Goal: Transaction & Acquisition: Purchase product/service

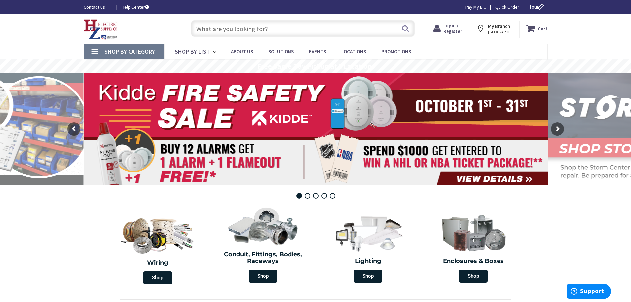
click at [452, 26] on span "Login / Register" at bounding box center [452, 28] width 19 height 12
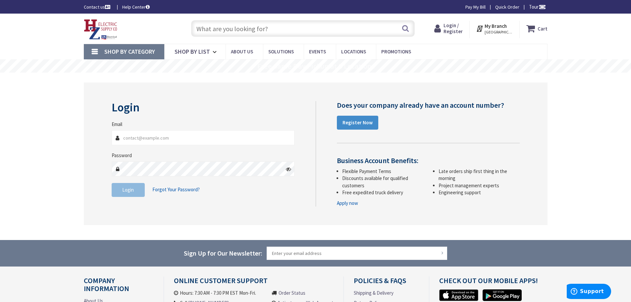
type input "nicks@tandjelectric.com"
click at [132, 195] on button "Login" at bounding box center [128, 190] width 33 height 14
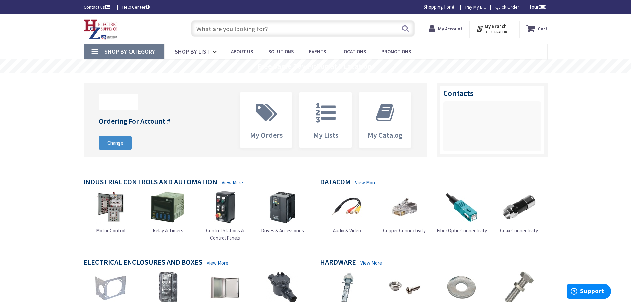
click at [237, 28] on input "text" at bounding box center [303, 28] width 224 height 17
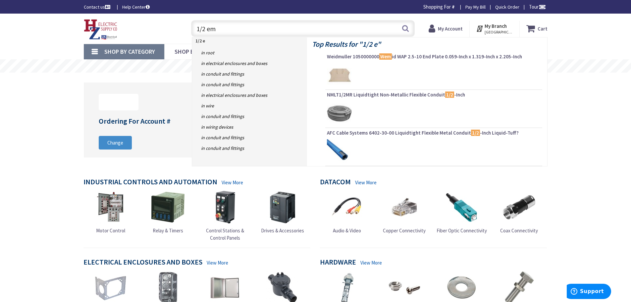
type input "1/2 emt"
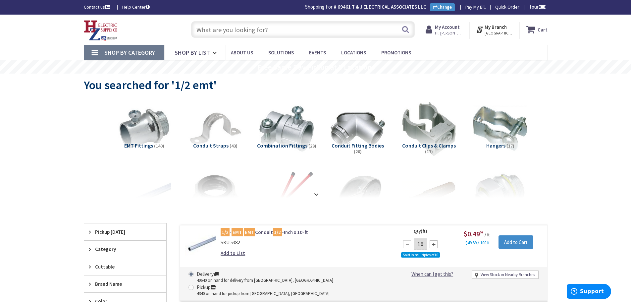
click at [228, 28] on input "text" at bounding box center [303, 29] width 224 height 17
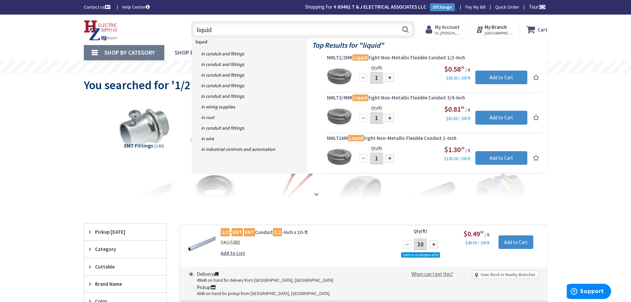
click at [196, 30] on input "liquid" at bounding box center [303, 29] width 224 height 17
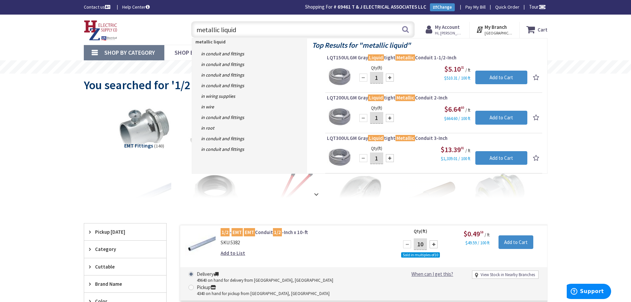
click at [246, 31] on input "metallic liquid" at bounding box center [303, 29] width 224 height 17
type input "metallic liquid tight"
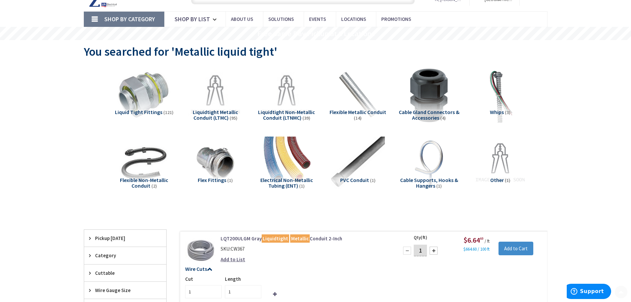
scroll to position [100, 0]
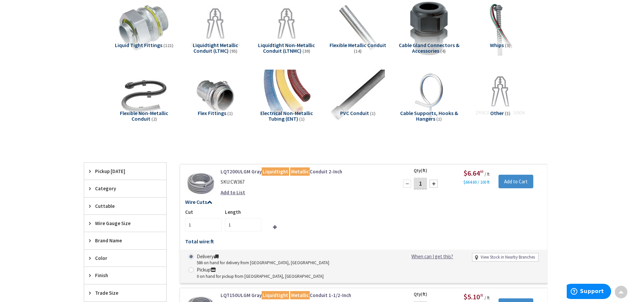
click at [356, 48] on span "(14)" at bounding box center [358, 51] width 8 height 6
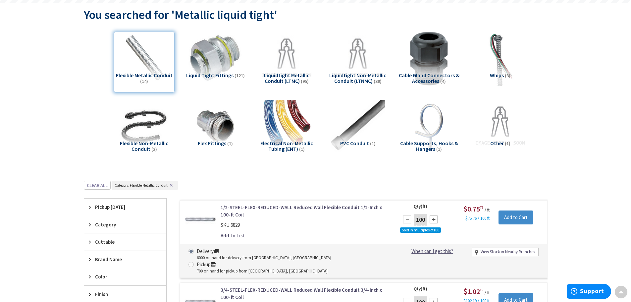
scroll to position [4, 0]
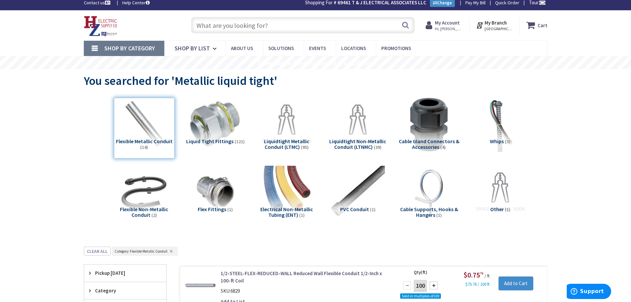
click at [225, 25] on input "text" at bounding box center [303, 25] width 224 height 17
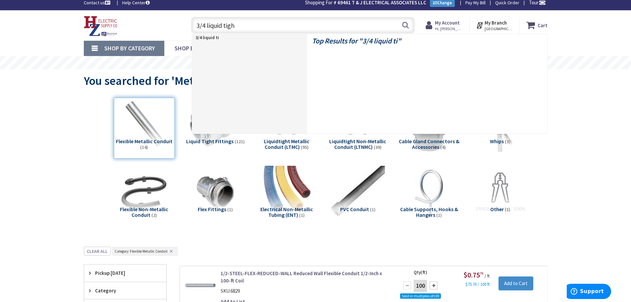
type input "3/4 liquid tight"
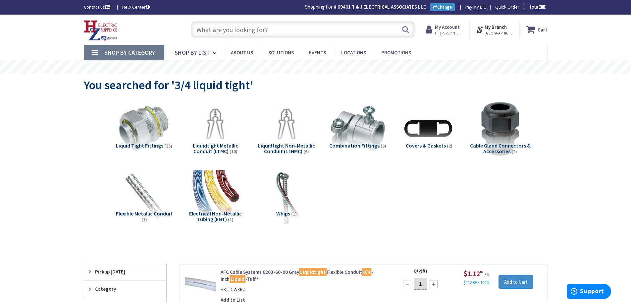
click at [229, 29] on input "text" at bounding box center [303, 29] width 224 height 17
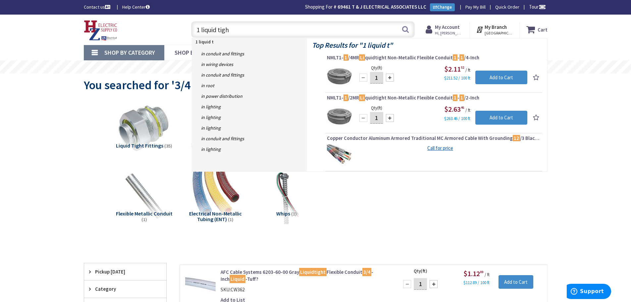
type input "1 liquid tight"
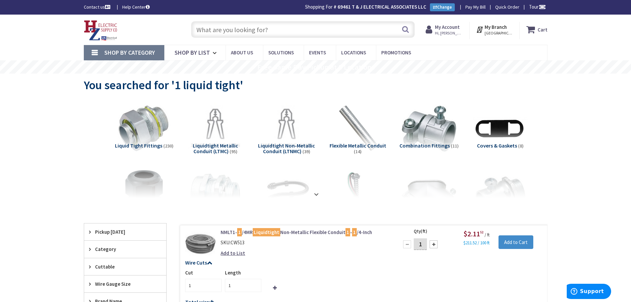
click at [243, 31] on input "text" at bounding box center [303, 29] width 224 height 17
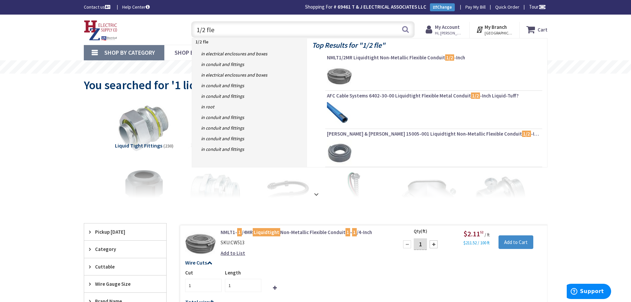
type input "1/2 flex"
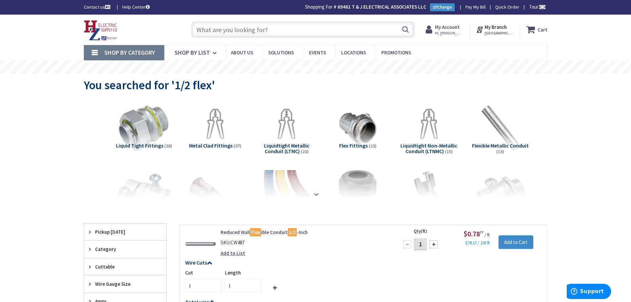
click at [269, 28] on input "text" at bounding box center [303, 29] width 224 height 17
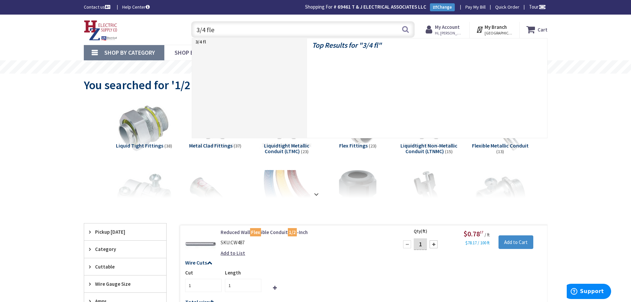
type input "3/4 flex"
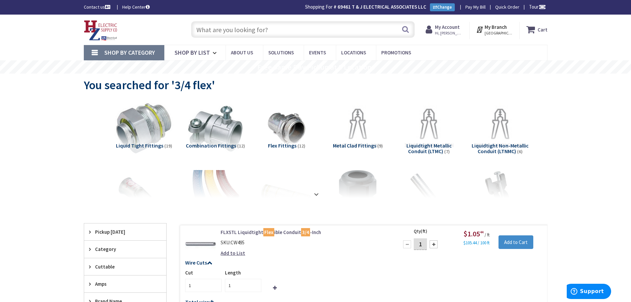
click at [129, 125] on img at bounding box center [144, 129] width 60 height 60
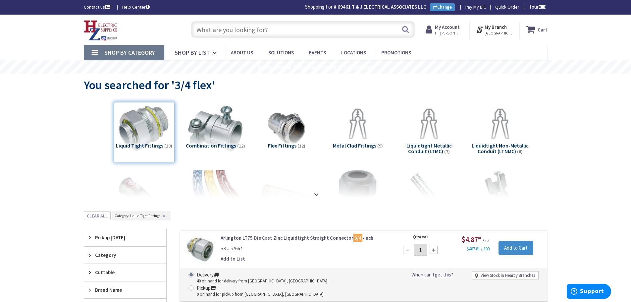
scroll to position [99, 0]
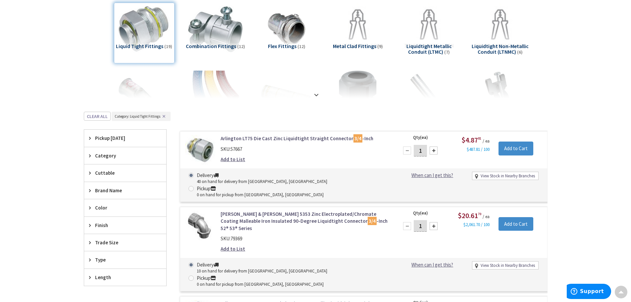
click at [106, 244] on span "Trade Size" at bounding box center [122, 242] width 54 height 7
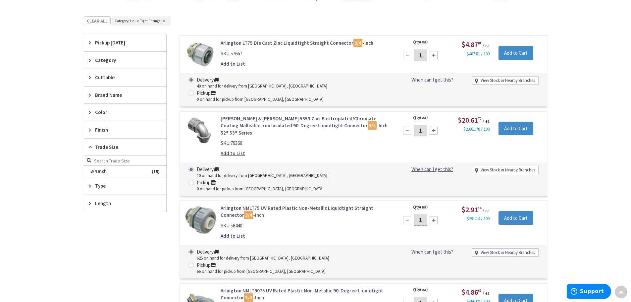
scroll to position [199, 0]
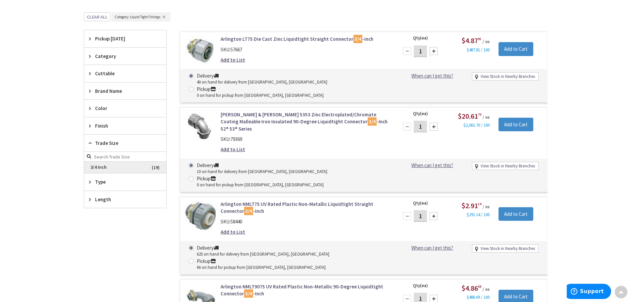
click at [102, 167] on span "3/4 Inch" at bounding box center [125, 167] width 82 height 11
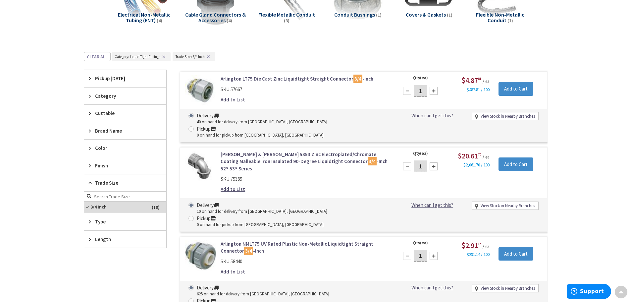
scroll to position [239, 0]
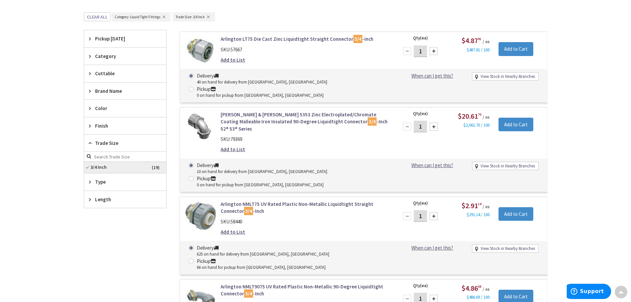
click at [88, 168] on span "3/4 Inch" at bounding box center [125, 167] width 82 height 11
click at [105, 167] on span "3/4 Inch" at bounding box center [125, 167] width 82 height 11
click at [132, 168] on span "3/4 Inch" at bounding box center [125, 167] width 82 height 11
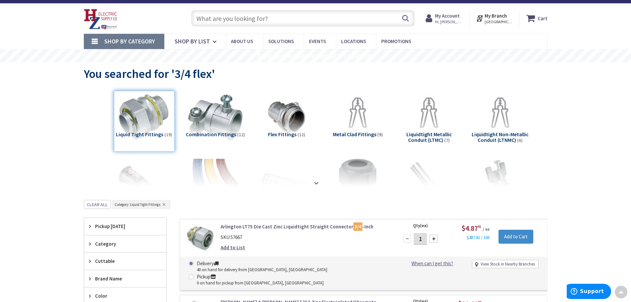
scroll to position [0, 0]
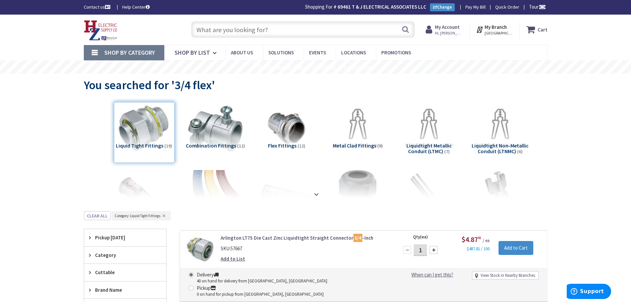
click at [276, 33] on input "text" at bounding box center [303, 29] width 224 height 17
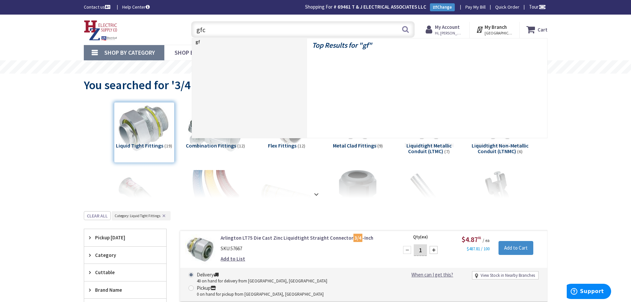
type input "gfci"
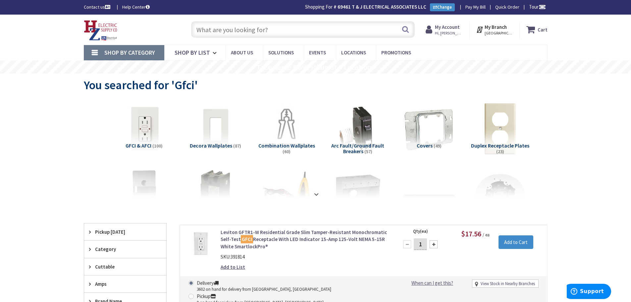
click at [251, 29] on input "text" at bounding box center [303, 29] width 224 height 17
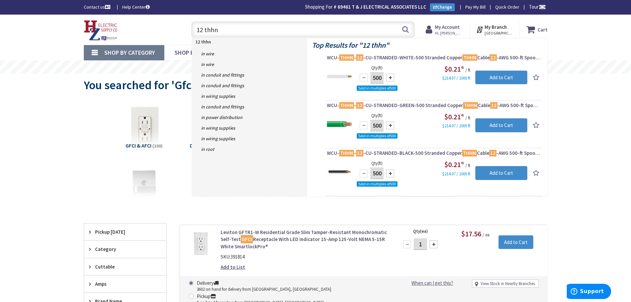
click at [198, 32] on input "12 thhn" at bounding box center [303, 29] width 224 height 17
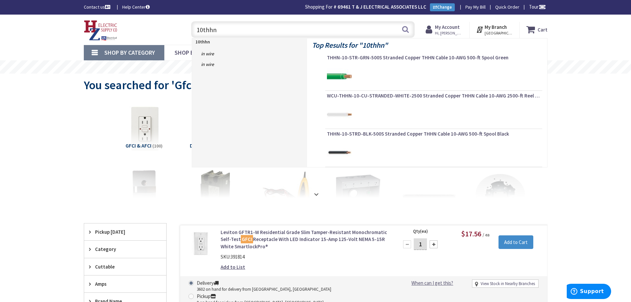
type input "10 thhn"
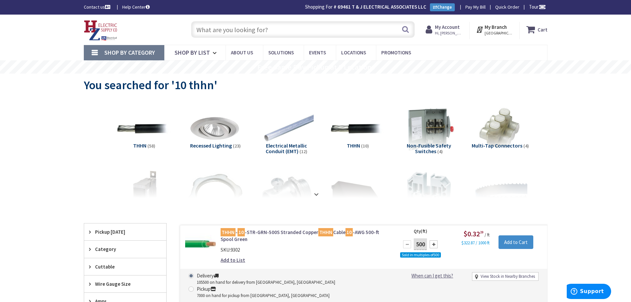
click at [260, 32] on input "text" at bounding box center [303, 29] width 224 height 17
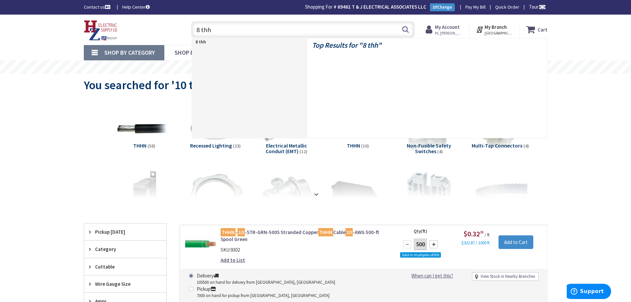
type input "8 thhn"
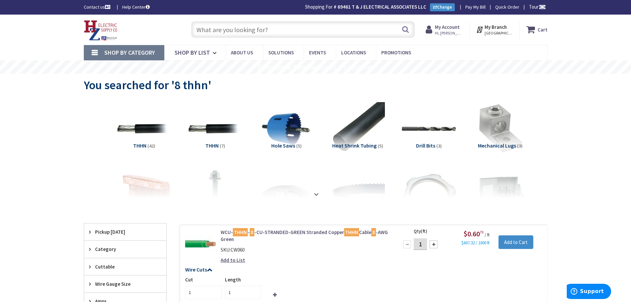
click at [250, 29] on input "text" at bounding box center [303, 29] width 224 height 17
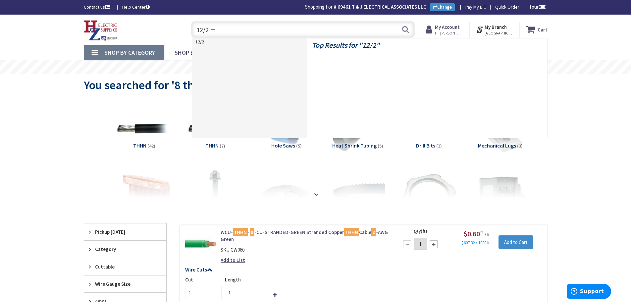
type input "12/2 mc"
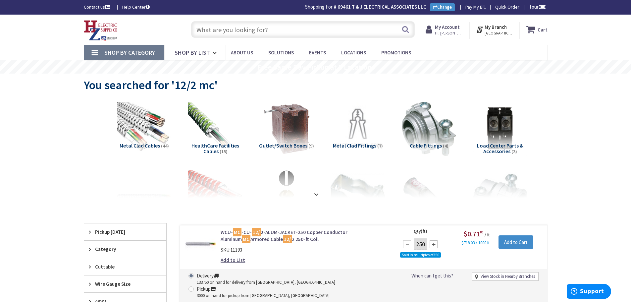
click at [205, 31] on input "text" at bounding box center [303, 29] width 224 height 17
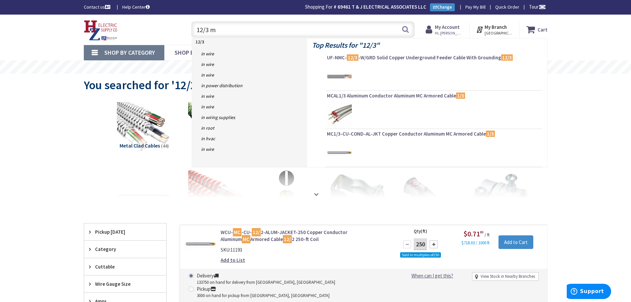
type input "12/3 mc"
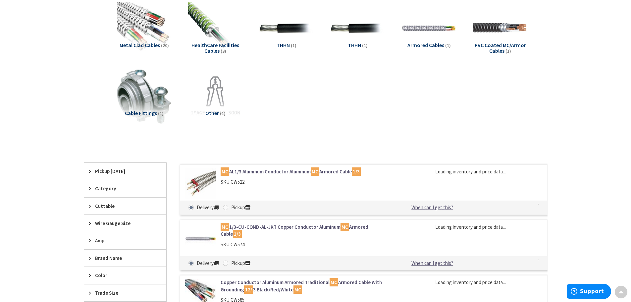
scroll to position [1, 0]
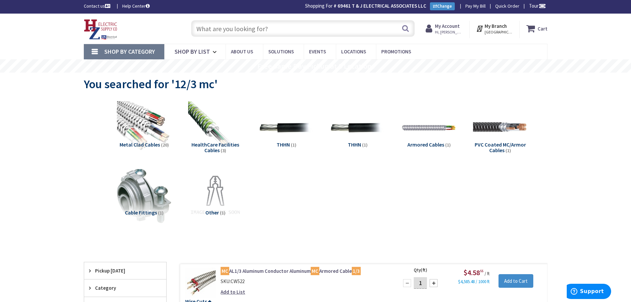
click at [220, 29] on input "text" at bounding box center [303, 28] width 224 height 17
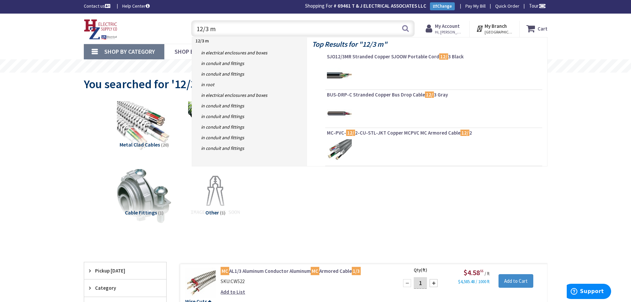
type input "12/3 mc"
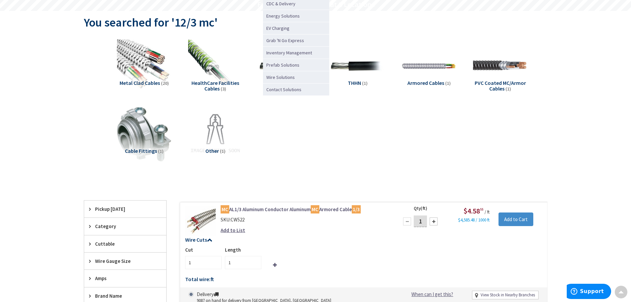
scroll to position [1, 0]
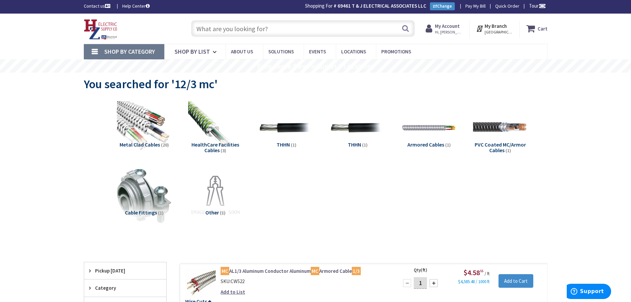
click at [260, 32] on input "text" at bounding box center [303, 28] width 224 height 17
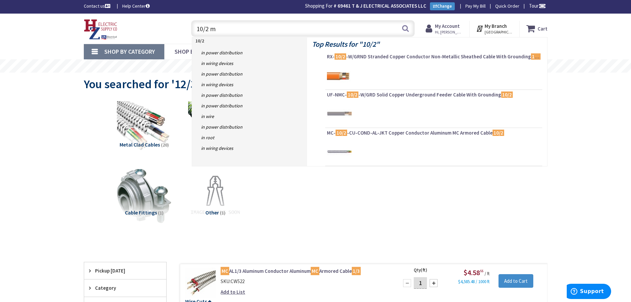
type input "10/2 mc"
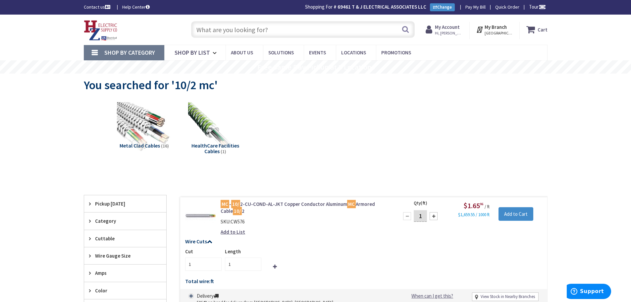
click at [261, 31] on input "text" at bounding box center [303, 29] width 224 height 17
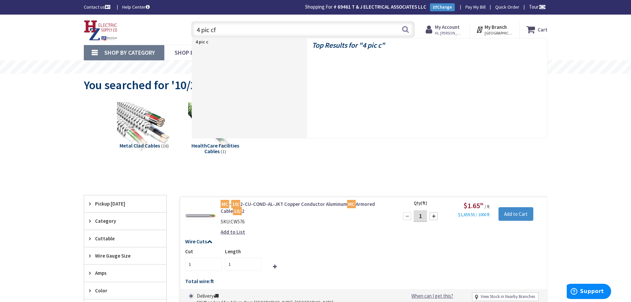
type input "4 pic cfl"
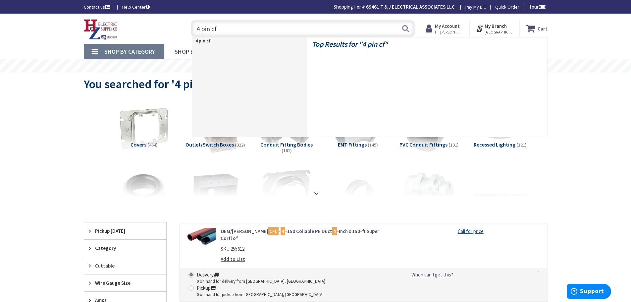
type input "4 pin cfl"
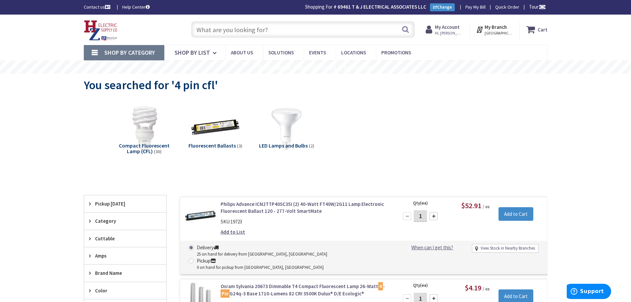
click at [278, 35] on input "text" at bounding box center [303, 29] width 224 height 17
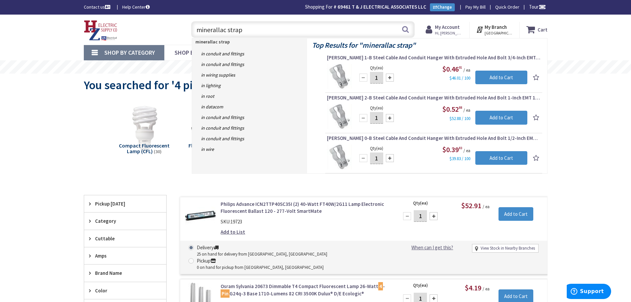
click at [320, 30] on input "minerallac strap" at bounding box center [303, 29] width 224 height 17
drag, startPoint x: 312, startPoint y: 30, endPoint x: 166, endPoint y: 37, distance: 145.6
click at [168, 37] on div "Toggle Nav minerallac strap minerallac strap Search Cart My Cart Close" at bounding box center [316, 30] width 474 height 22
type input "100w mh"
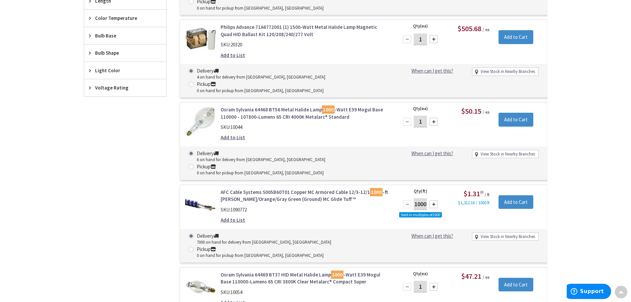
scroll to position [266, 0]
